Goal: Navigation & Orientation: Find specific page/section

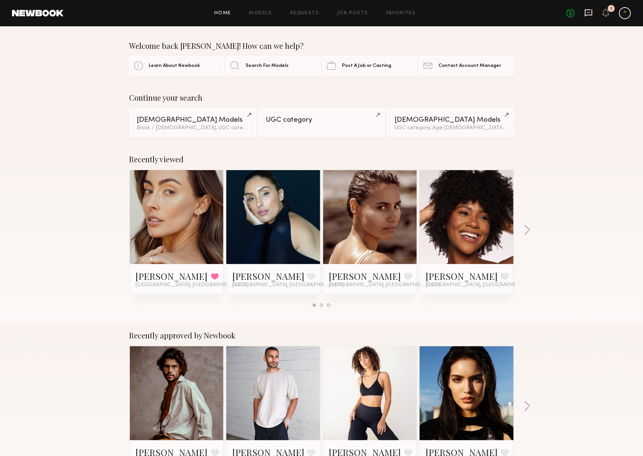
click at [586, 13] on icon at bounding box center [589, 12] width 8 height 7
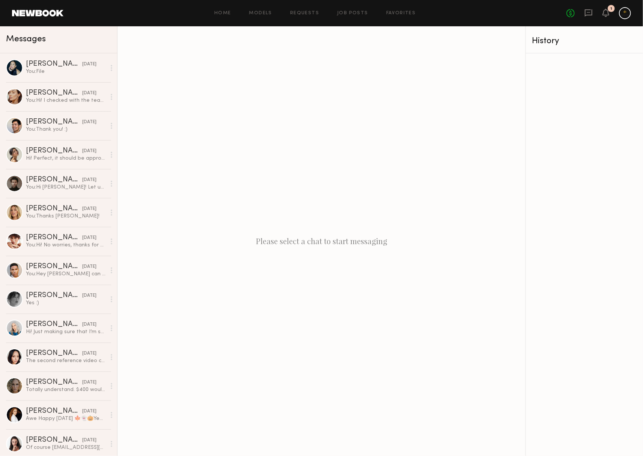
click at [624, 15] on div at bounding box center [625, 13] width 12 height 12
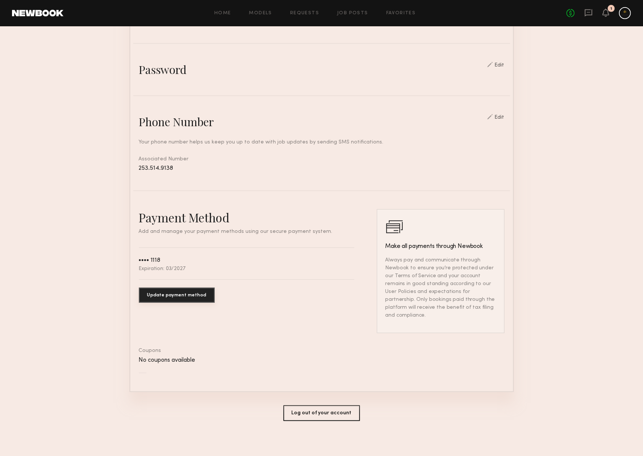
scroll to position [244, 0]
click at [305, 408] on button "Log out of your account" at bounding box center [322, 414] width 77 height 16
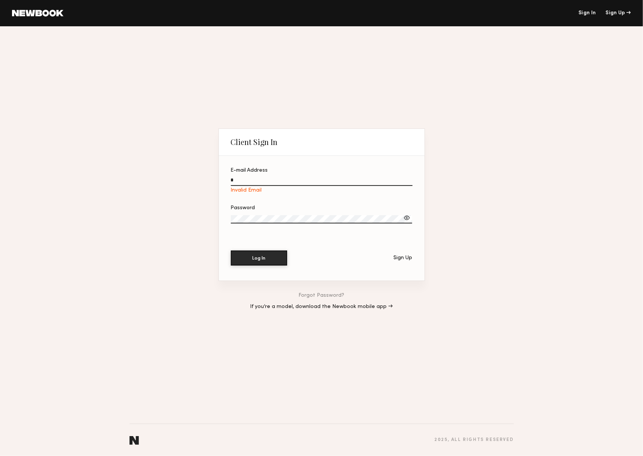
type input "**********"
click at [254, 263] on button "Log In" at bounding box center [259, 257] width 56 height 15
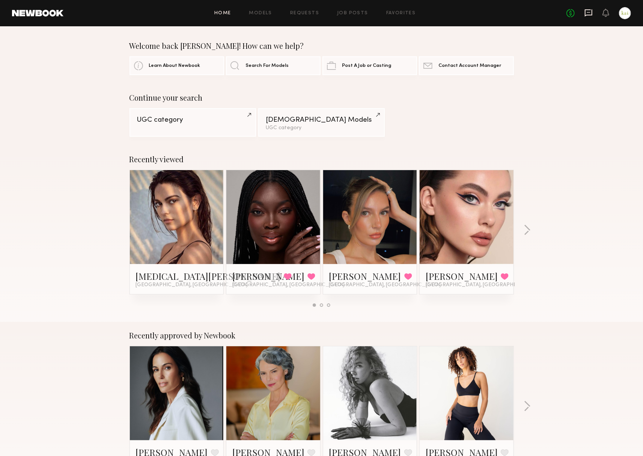
click at [585, 10] on icon at bounding box center [589, 13] width 8 height 8
